Goal: Information Seeking & Learning: Learn about a topic

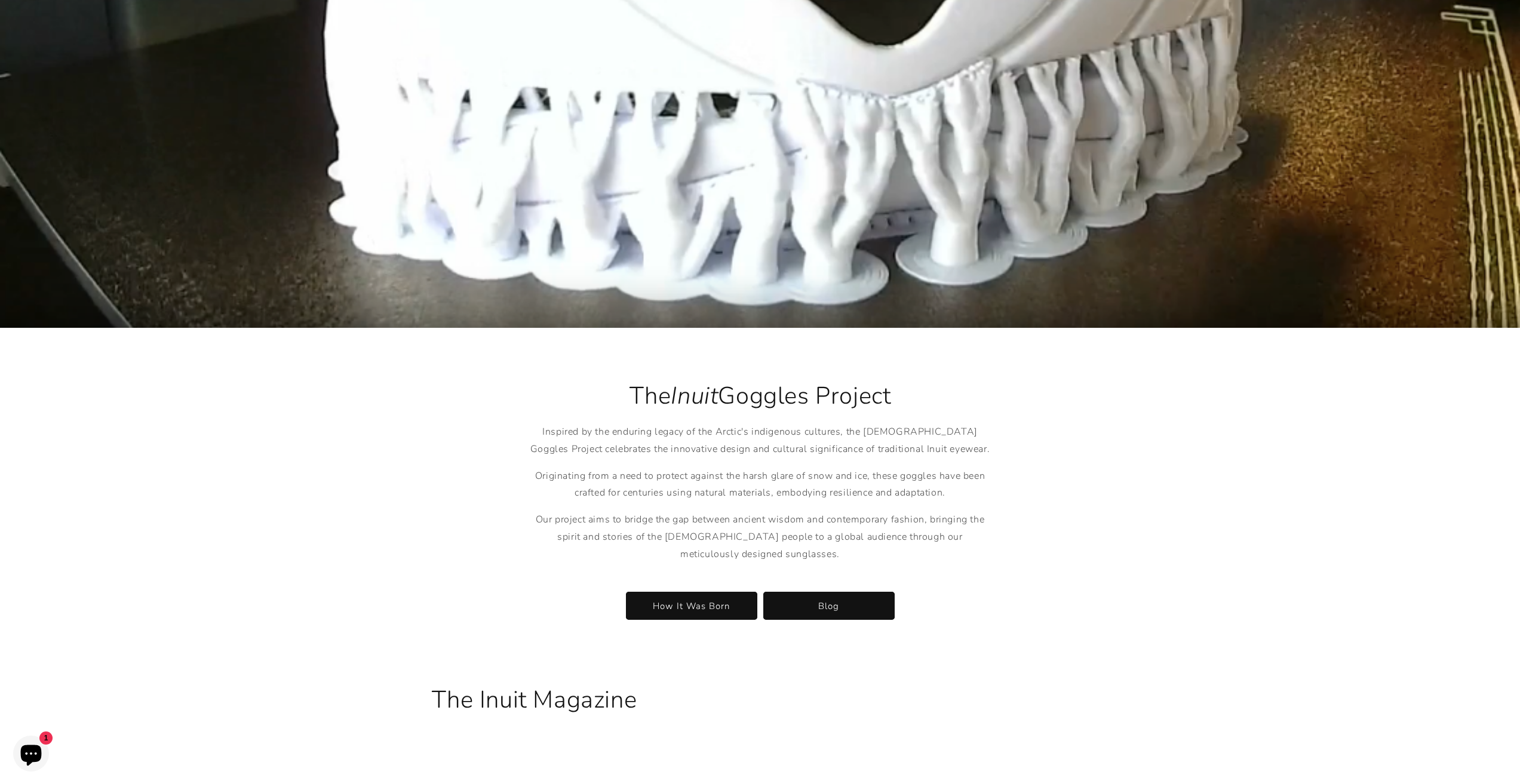
scroll to position [2330, 0]
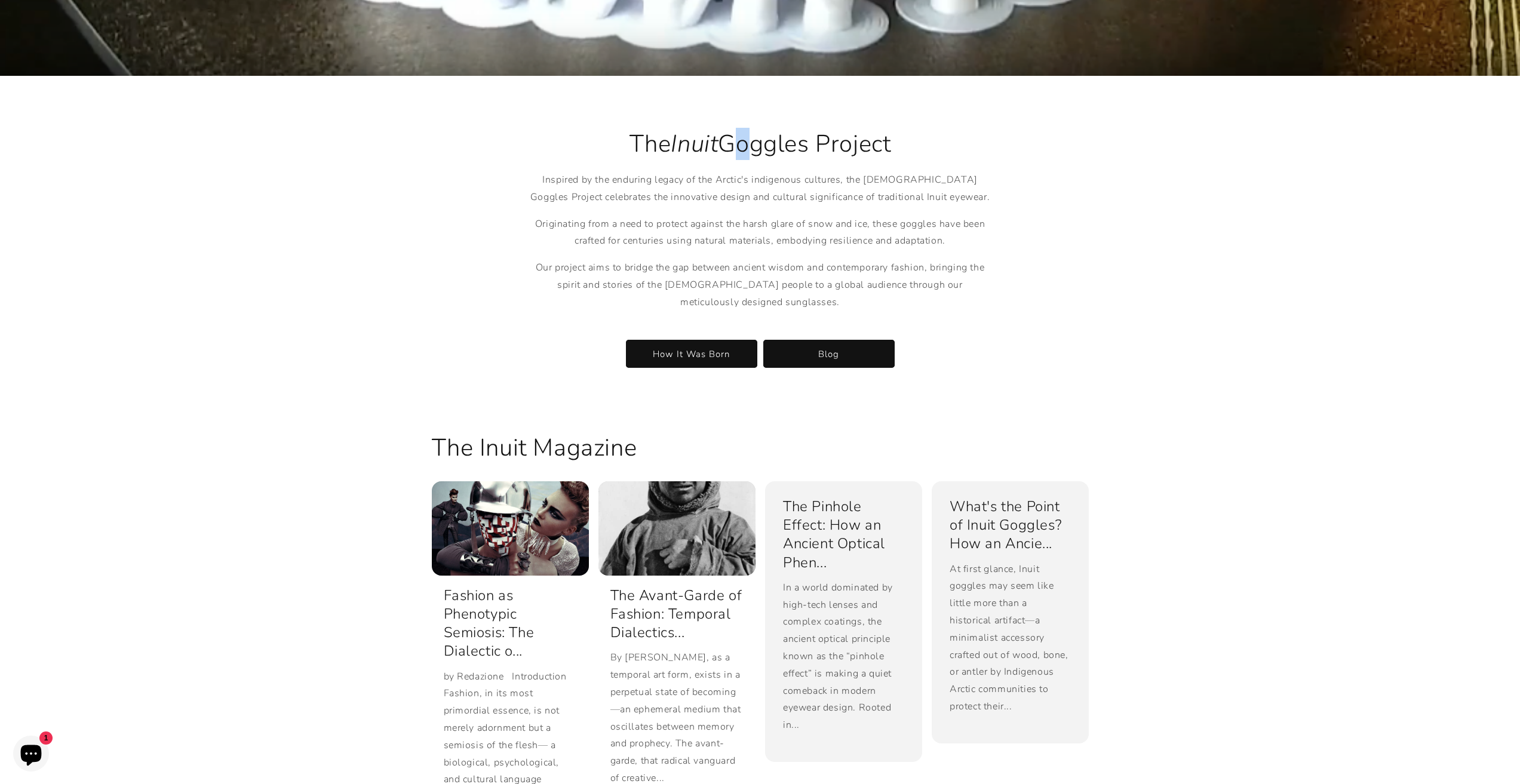
click at [754, 137] on h2 "The Inuit Goggles Project" at bounding box center [760, 144] width 466 height 31
click at [753, 138] on h2 "The Inuit Goggles Project" at bounding box center [760, 144] width 466 height 31
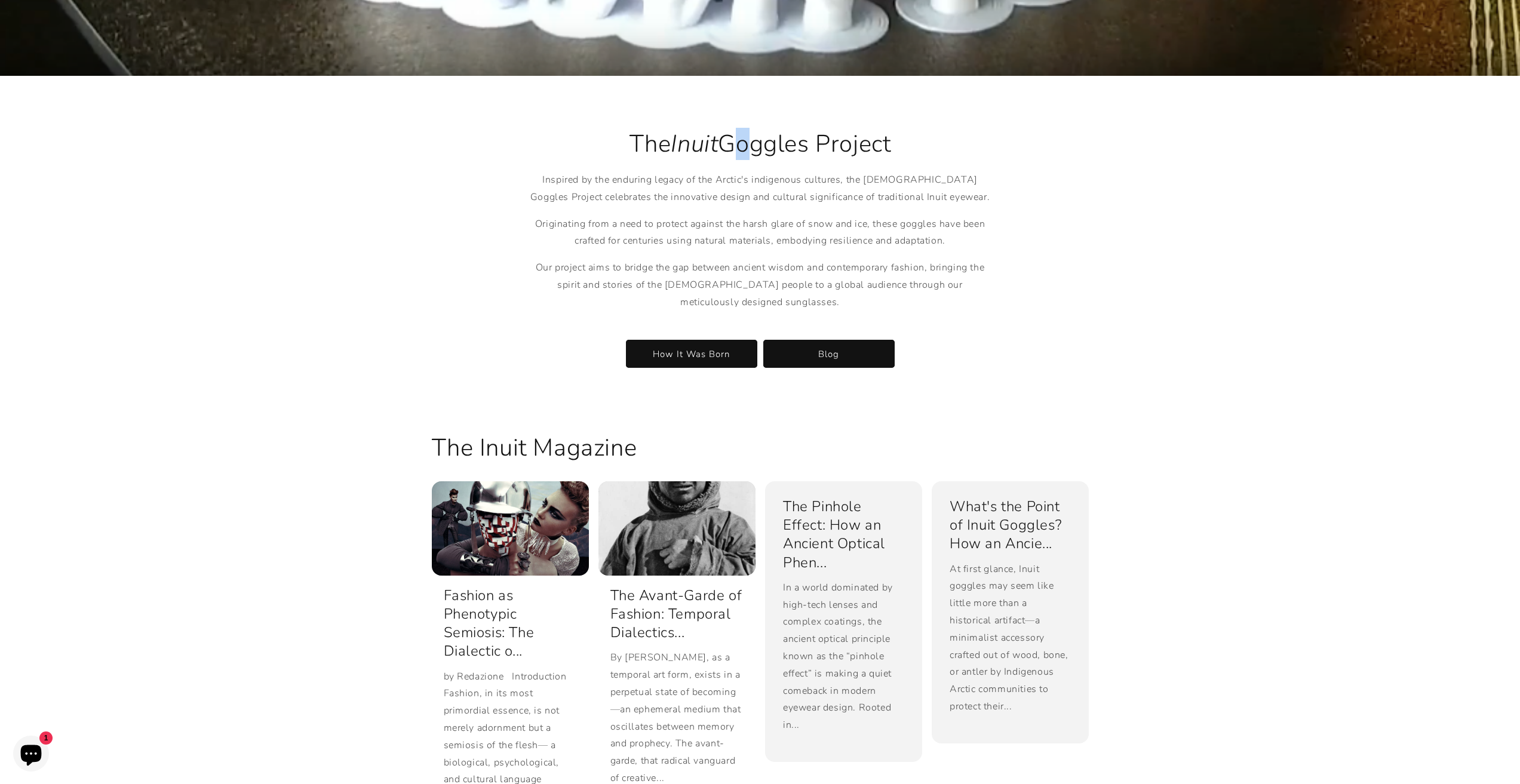
click at [537, 172] on p "Inspired by the enduring legacy of the Arctic's indigenous cultures, the [DEMOG…" at bounding box center [760, 189] width 466 height 35
click at [553, 172] on p "Inspired by the enduring legacy of the Arctic's indigenous cultures, the [DEMOG…" at bounding box center [760, 189] width 466 height 35
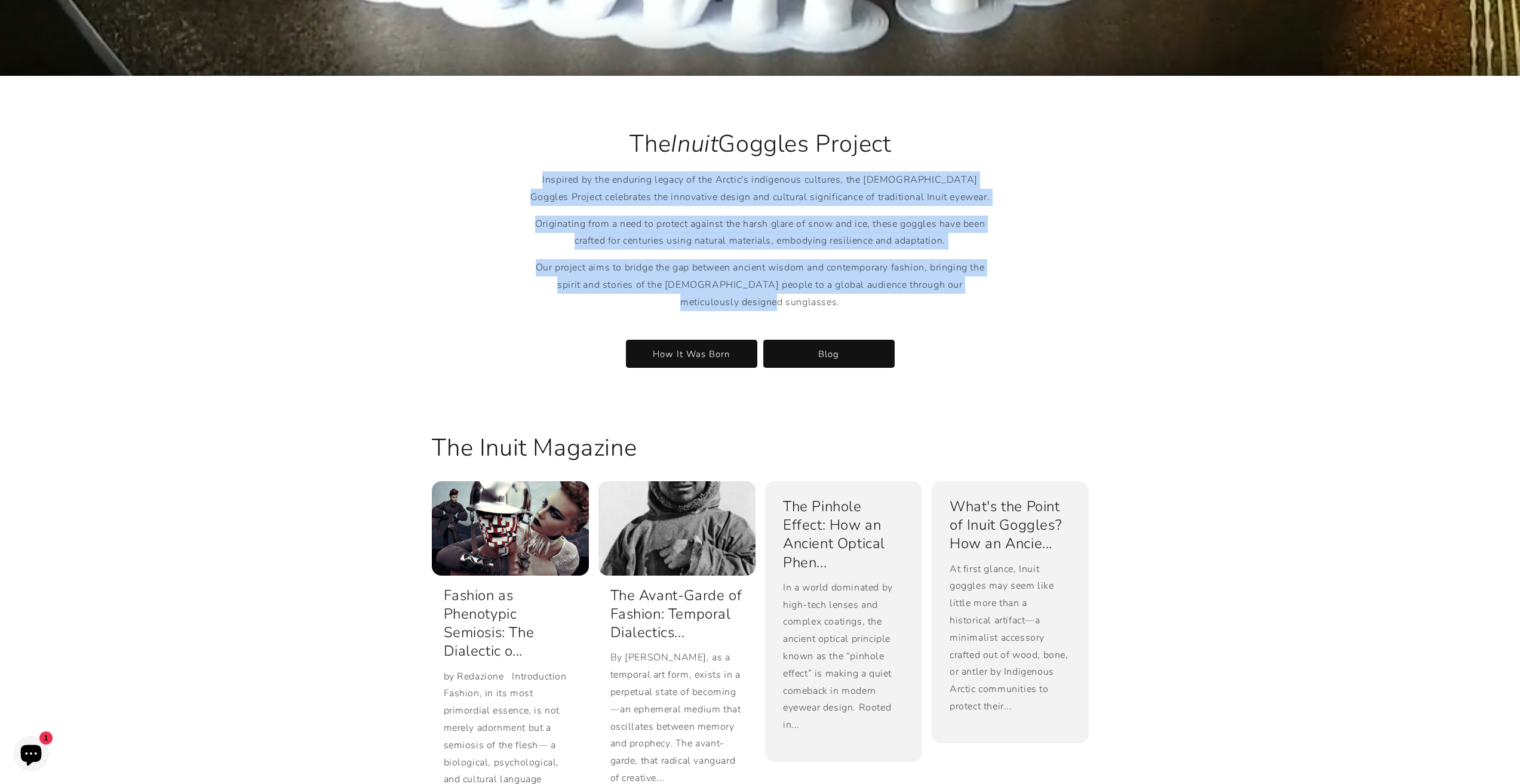
drag, startPoint x: 549, startPoint y: 160, endPoint x: 811, endPoint y: 287, distance: 291.2
click at [811, 287] on div "Inspired by the enduring legacy of the Arctic's indigenous cultures, the [DEMOG…" at bounding box center [760, 250] width 466 height 156
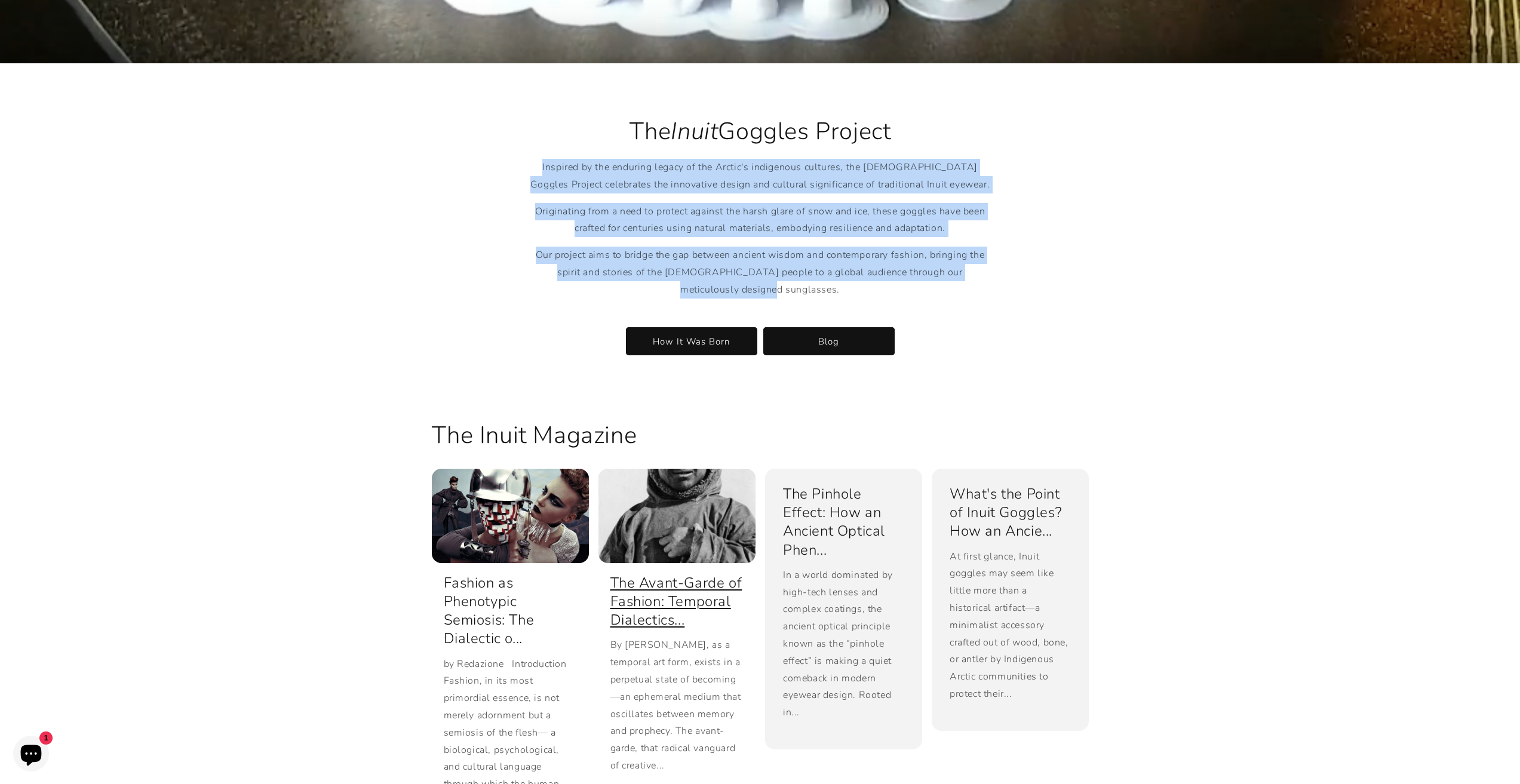
scroll to position [2721, 0]
